Goal: Task Accomplishment & Management: Manage account settings

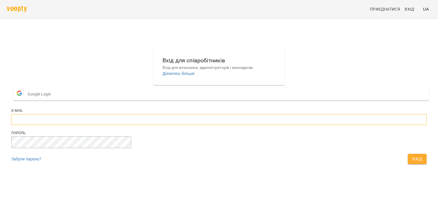
type input "**********"
click at [413, 162] on span "Вхід" at bounding box center [418, 158] width 10 height 7
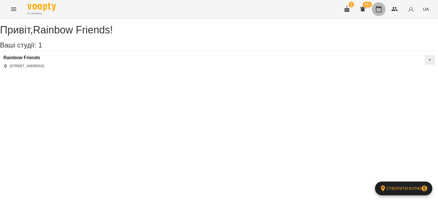
click at [381, 9] on icon "button" at bounding box center [378, 9] width 7 height 7
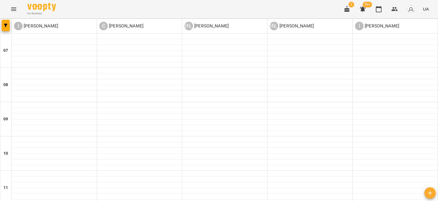
scroll to position [314, 0]
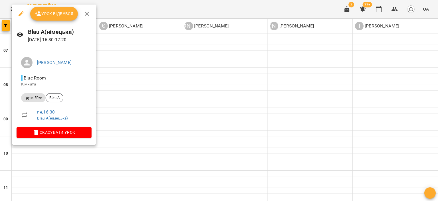
click at [52, 12] on span "Урок відбувся" at bounding box center [54, 13] width 39 height 7
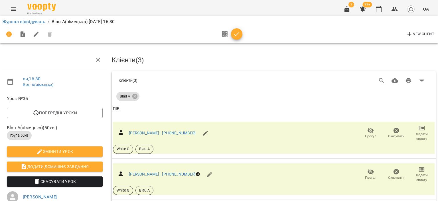
click at [233, 34] on icon "button" at bounding box center [236, 34] width 7 height 7
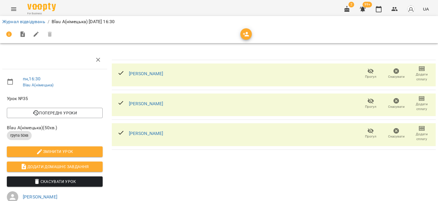
click at [58, 167] on span "Додати домашнє завдання" at bounding box center [54, 166] width 87 height 7
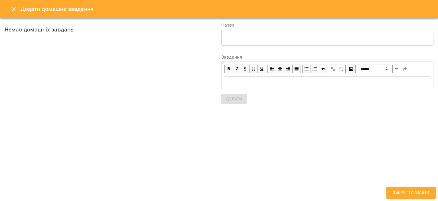
click at [247, 39] on textarea at bounding box center [327, 37] width 204 height 5
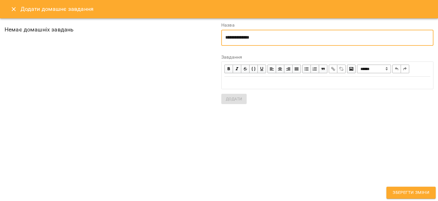
type textarea "**********"
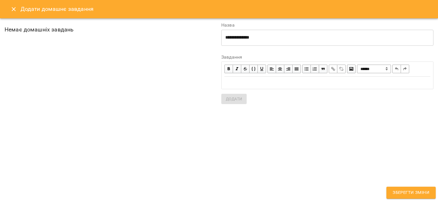
click at [328, 81] on div "Edit text" at bounding box center [328, 82] width 206 height 7
paste div "Edit text"
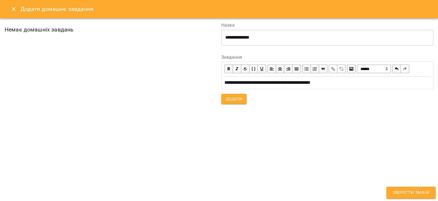
click at [311, 83] on span "**********" at bounding box center [268, 82] width 86 height 4
click at [227, 98] on span "Додати" at bounding box center [234, 98] width 16 height 7
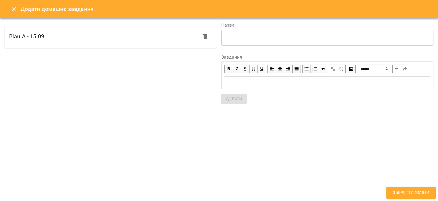
click at [409, 192] on span "Зберегти зміни" at bounding box center [411, 192] width 37 height 7
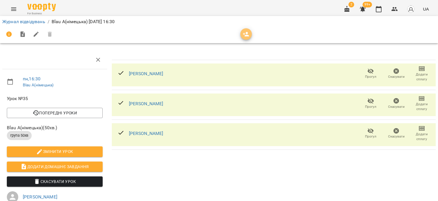
click at [244, 36] on icon "button" at bounding box center [246, 34] width 7 height 7
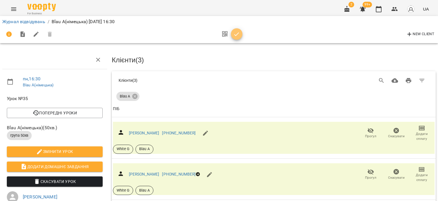
click at [238, 32] on icon "button" at bounding box center [236, 34] width 7 height 7
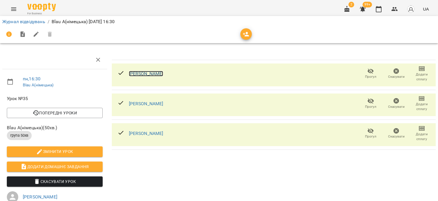
click at [143, 72] on link "Бортнікова Кіра" at bounding box center [146, 73] width 35 height 5
click at [344, 61] on td "Бортнікова Кіра Прогул Скасувати Додати сплату" at bounding box center [274, 75] width 324 height 30
